Goal: Transaction & Acquisition: Book appointment/travel/reservation

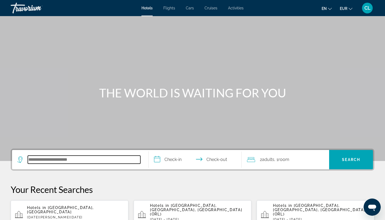
click at [68, 160] on input "Search hotel destination" at bounding box center [84, 159] width 113 height 8
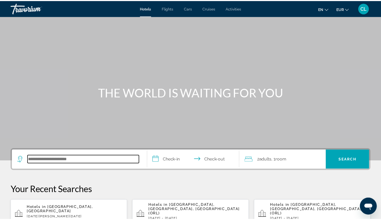
scroll to position [131, 0]
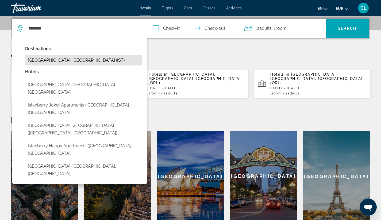
click at [53, 58] on button "[GEOGRAPHIC_DATA], [GEOGRAPHIC_DATA] (IST)" at bounding box center [83, 60] width 117 height 10
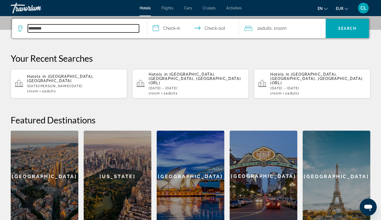
type input "**********"
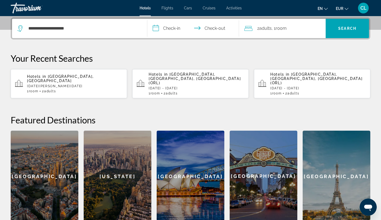
click at [167, 28] on input "**********" at bounding box center [194, 29] width 94 height 21
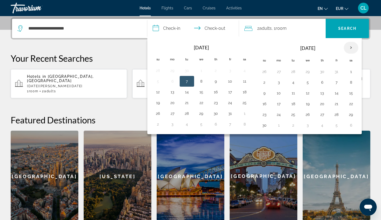
click at [349, 47] on th "Next month" at bounding box center [351, 48] width 14 height 12
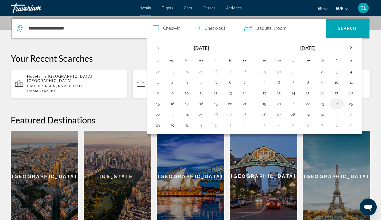
click at [338, 104] on button "24" at bounding box center [337, 103] width 9 height 7
click at [293, 116] on button "28" at bounding box center [293, 114] width 9 height 7
type input "**********"
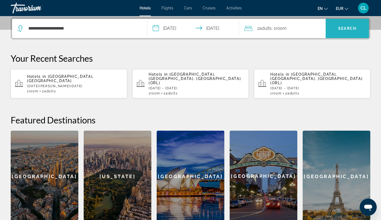
click at [347, 32] on span "Search" at bounding box center [347, 28] width 43 height 13
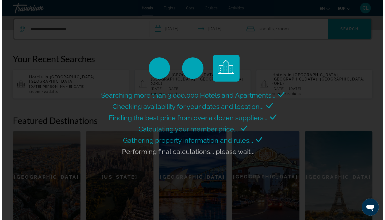
scroll to position [130, 0]
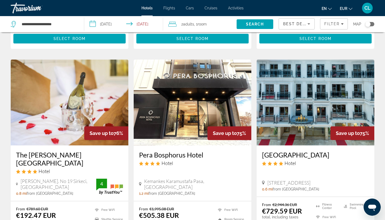
scroll to position [220, 0]
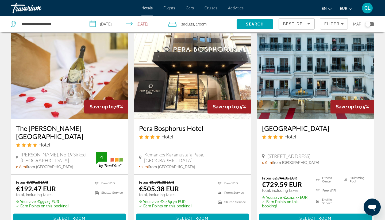
click at [299, 67] on img "Main content" at bounding box center [316, 76] width 118 height 86
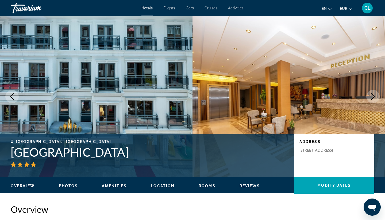
click at [372, 98] on icon "Next image" at bounding box center [373, 96] width 6 height 6
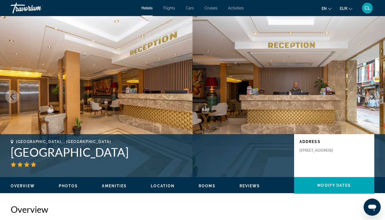
click at [372, 98] on icon "Next image" at bounding box center [373, 96] width 6 height 6
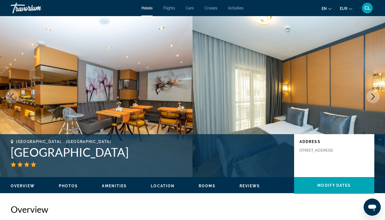
click at [372, 98] on icon "Next image" at bounding box center [373, 96] width 6 height 6
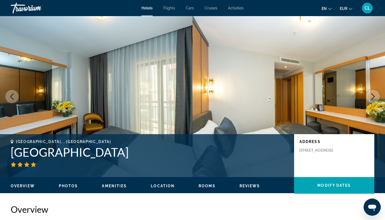
click at [372, 98] on icon "Next image" at bounding box center [373, 96] width 6 height 6
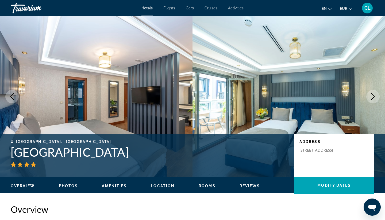
click at [372, 98] on icon "Next image" at bounding box center [373, 96] width 6 height 6
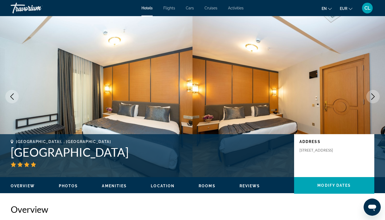
click at [372, 98] on icon "Next image" at bounding box center [373, 96] width 6 height 6
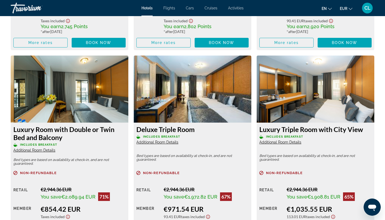
scroll to position [1070, 0]
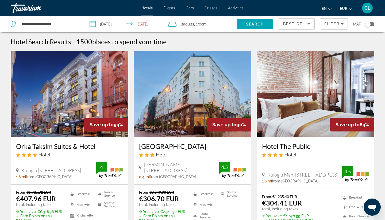
click at [197, 93] on img "Main content" at bounding box center [193, 94] width 118 height 86
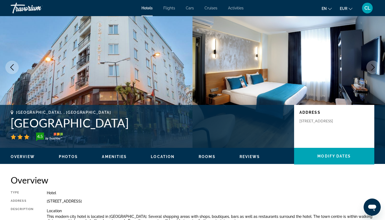
scroll to position [50, 0]
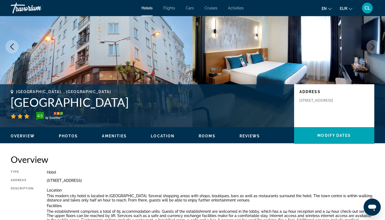
click at [373, 48] on icon "Next image" at bounding box center [373, 46] width 3 height 6
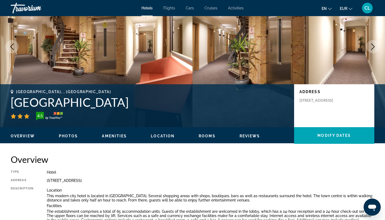
click at [373, 48] on icon "Next image" at bounding box center [373, 46] width 6 height 6
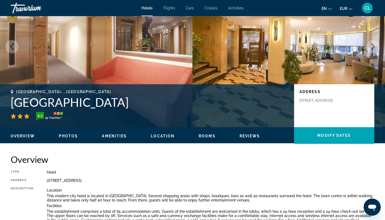
click at [373, 48] on icon "Next image" at bounding box center [373, 46] width 6 height 6
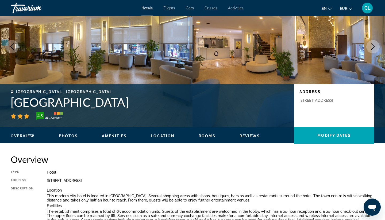
click at [373, 48] on icon "Next image" at bounding box center [373, 46] width 3 height 6
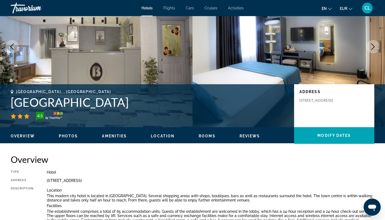
click at [373, 48] on icon "Next image" at bounding box center [373, 46] width 3 height 6
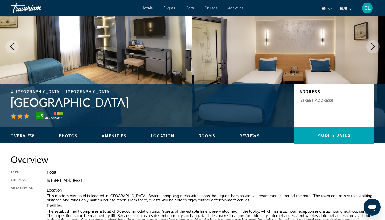
click at [373, 48] on icon "Next image" at bounding box center [373, 46] width 3 height 6
